Goal: Navigation & Orientation: Find specific page/section

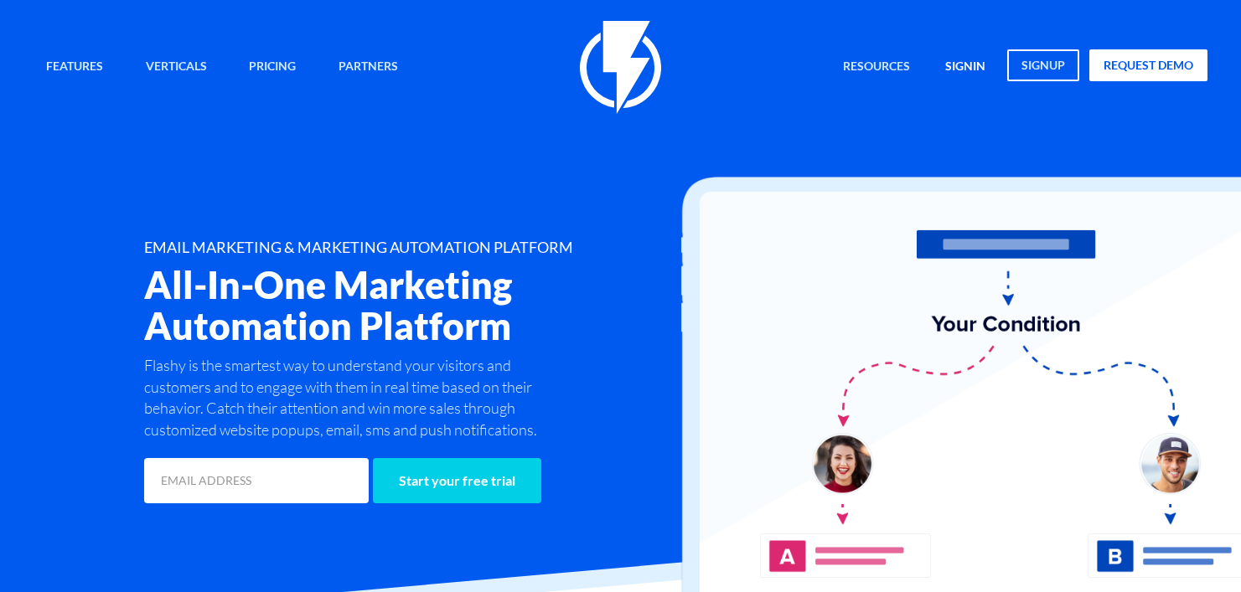
click at [952, 68] on link "signin" at bounding box center [965, 67] width 65 height 36
click at [969, 64] on link "signin" at bounding box center [965, 67] width 65 height 36
click at [266, 67] on link "Pricing" at bounding box center [272, 67] width 72 height 36
